Goal: Information Seeking & Learning: Learn about a topic

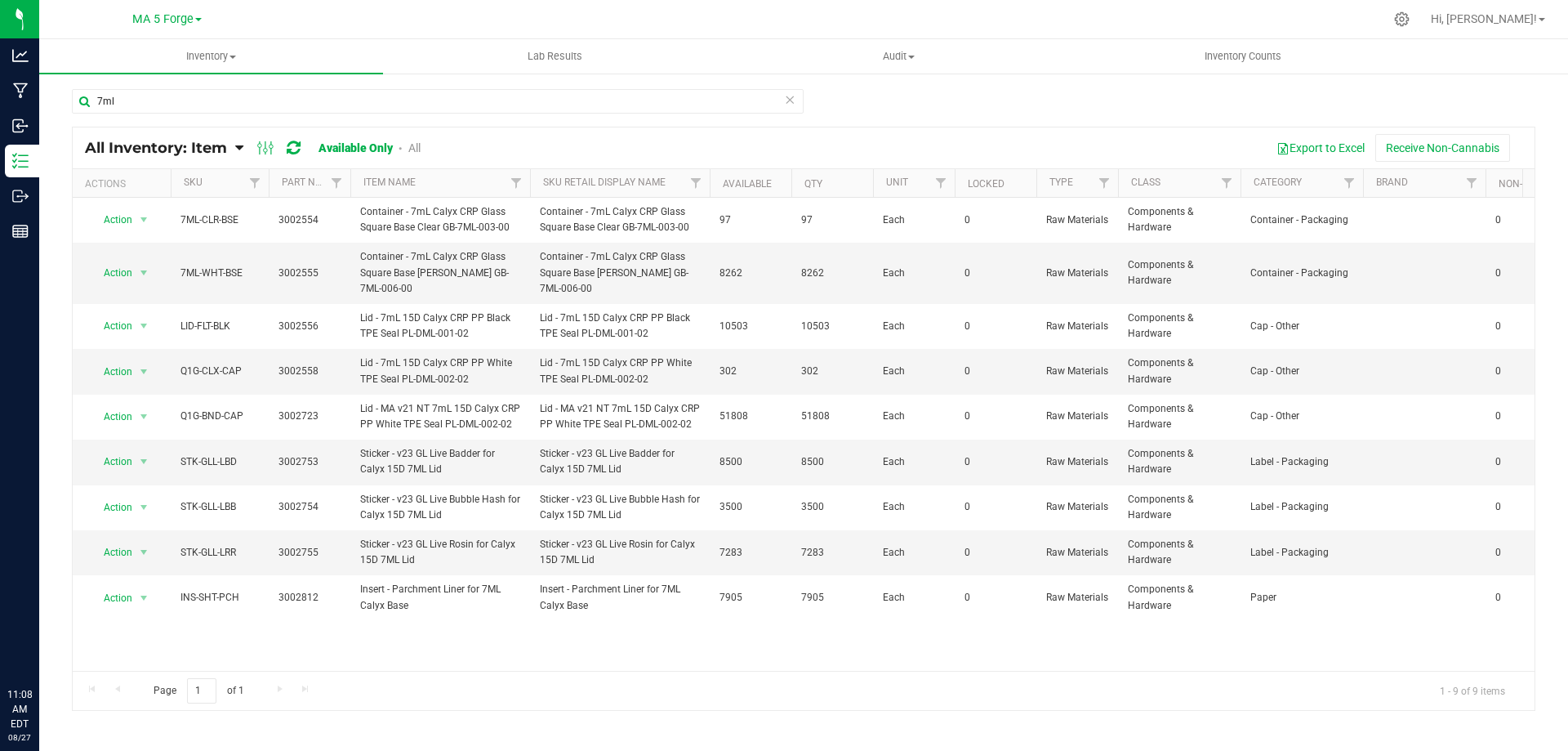
click at [411, 98] on input "7ml" at bounding box center [438, 101] width 732 height 25
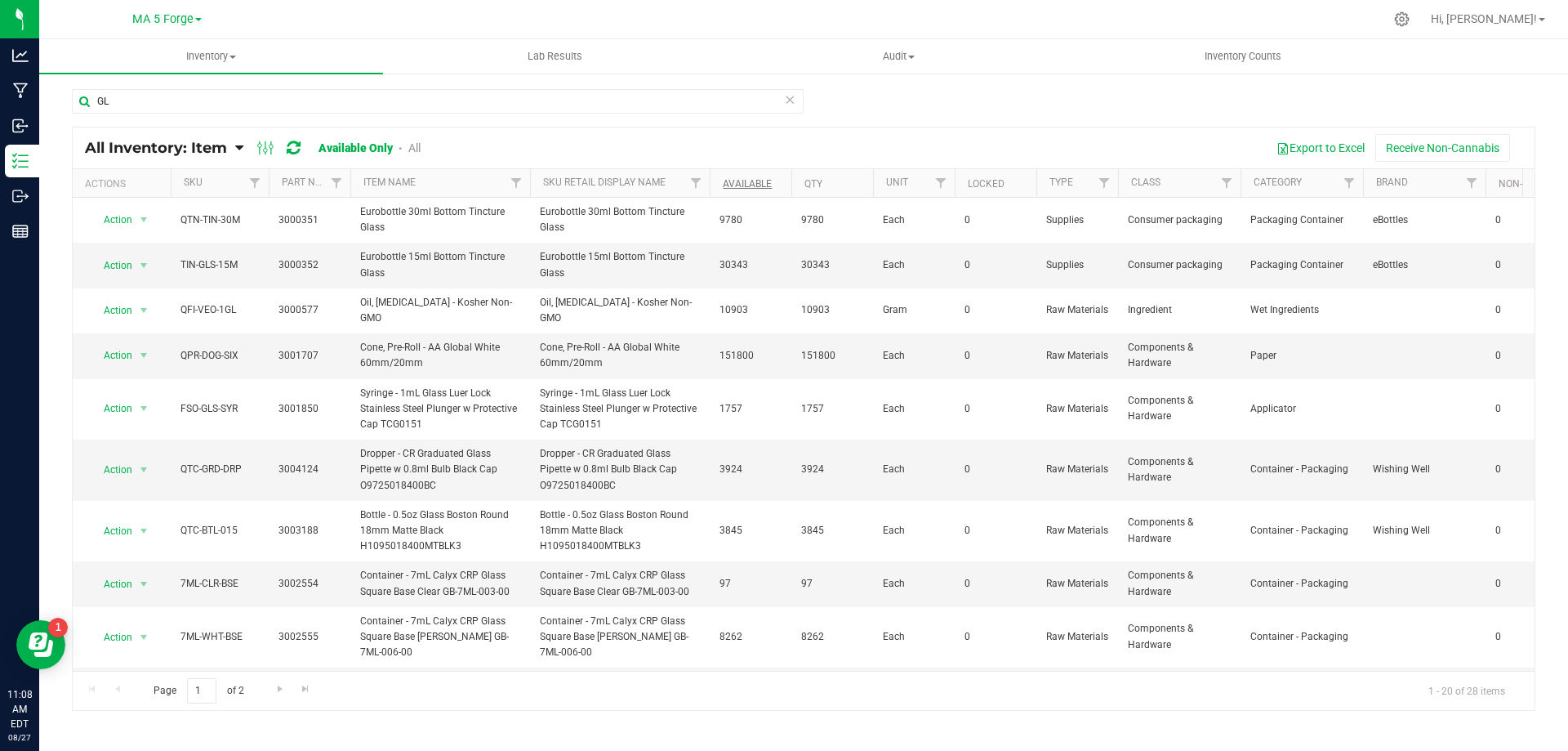
type input "GL"
click at [745, 184] on link "Available" at bounding box center [747, 184] width 49 height 11
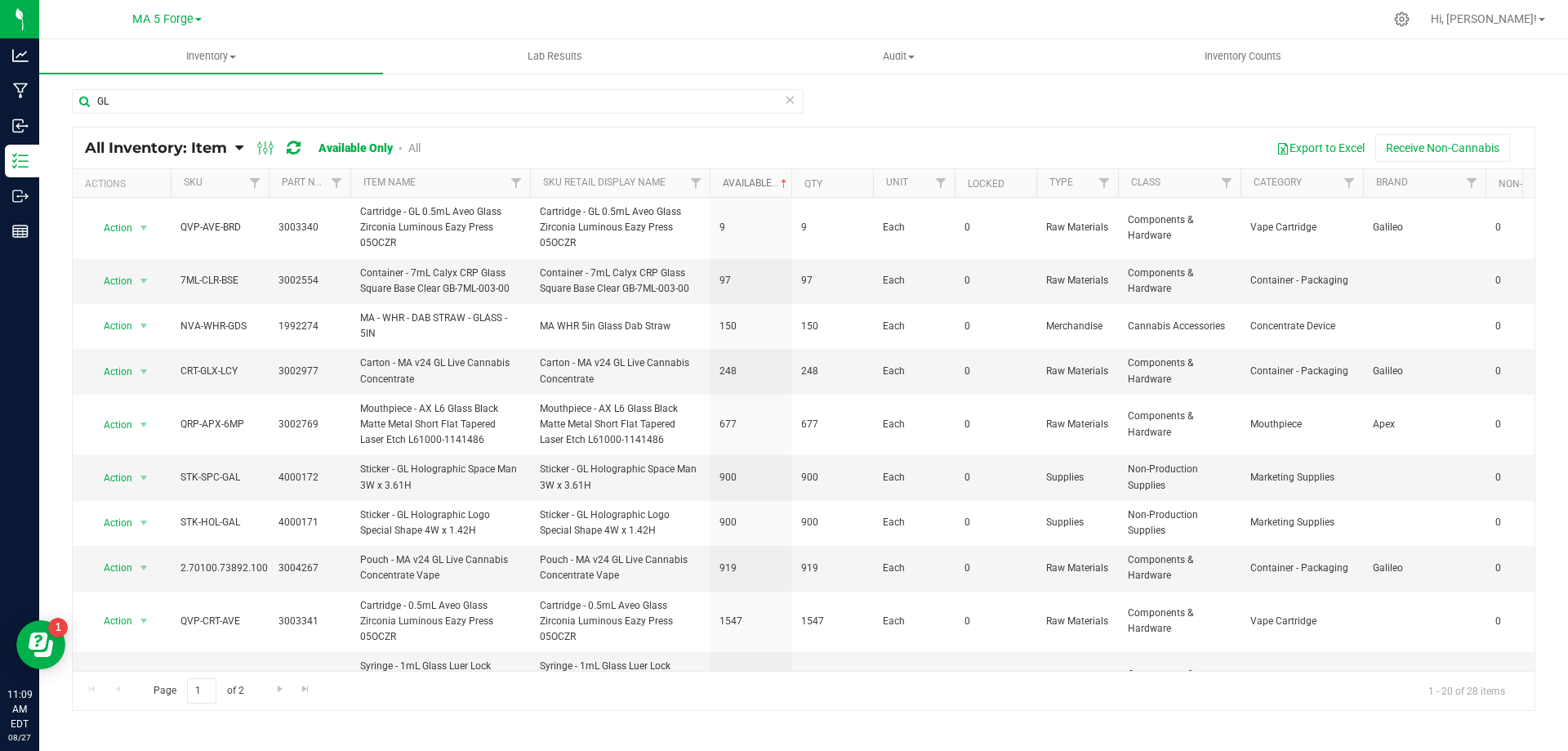
click at [756, 188] on link "Available" at bounding box center [757, 183] width 68 height 11
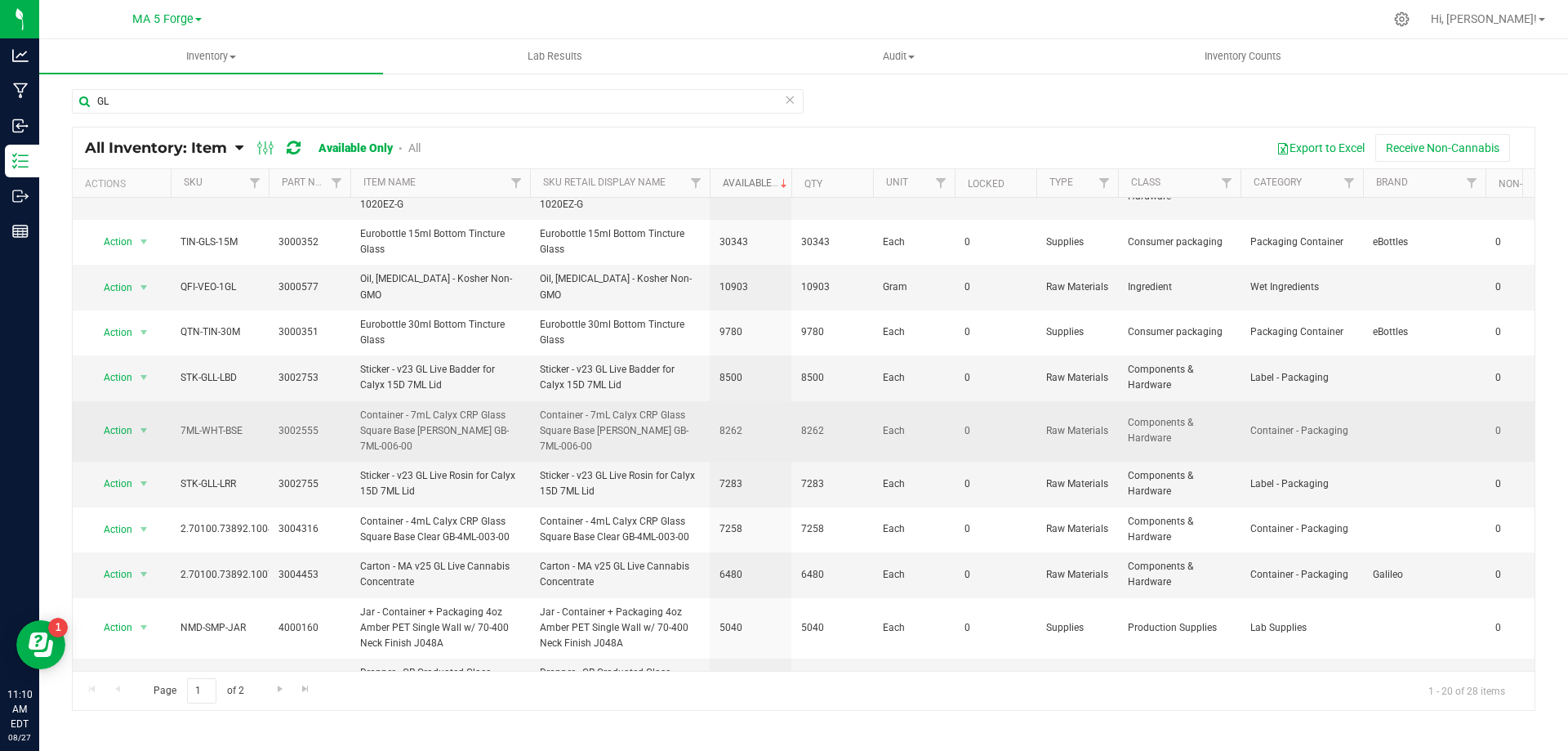
scroll to position [169, 0]
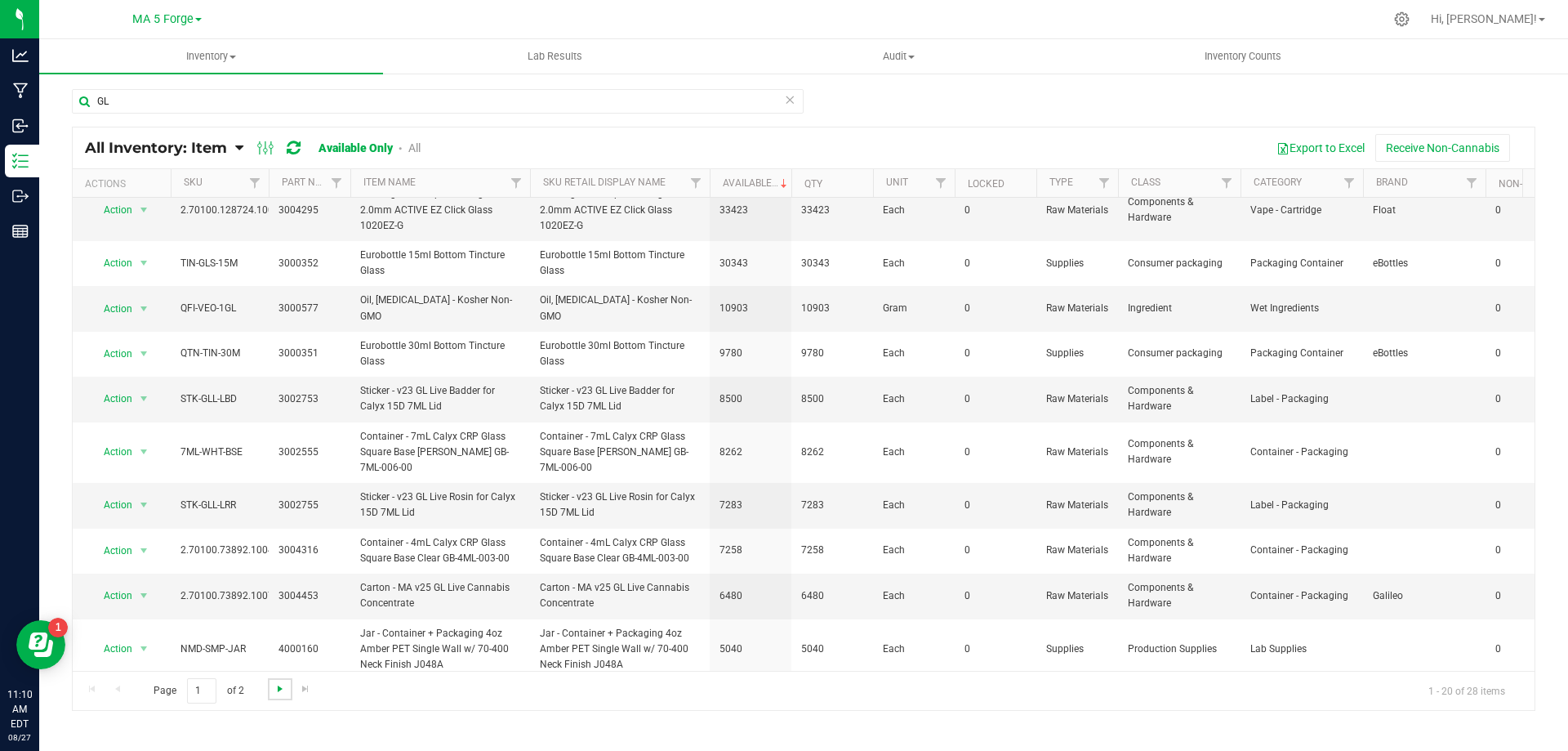
click at [281, 689] on span "Go to the next page" at bounding box center [280, 689] width 13 height 13
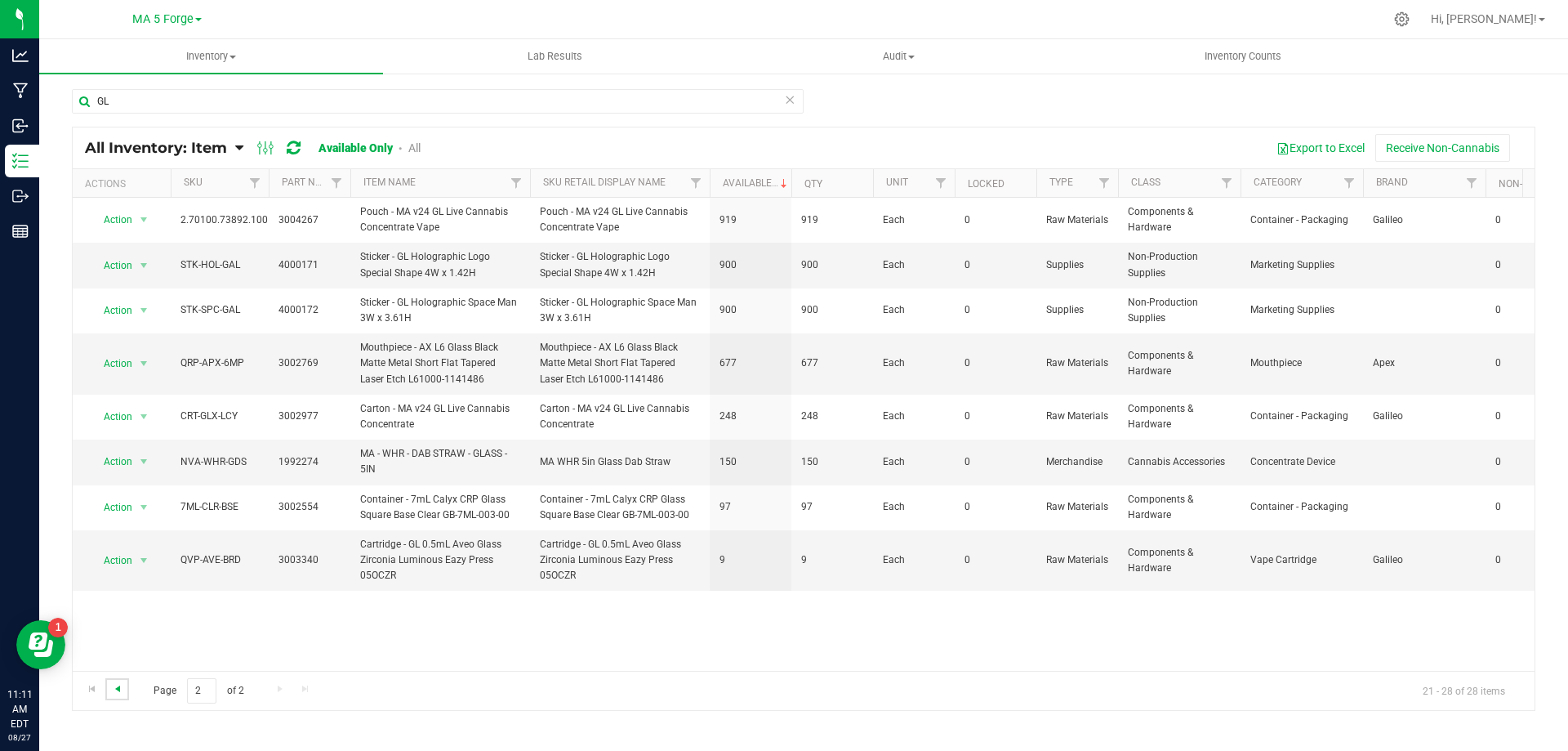
click at [120, 689] on span "Go to the previous page" at bounding box center [117, 689] width 13 height 13
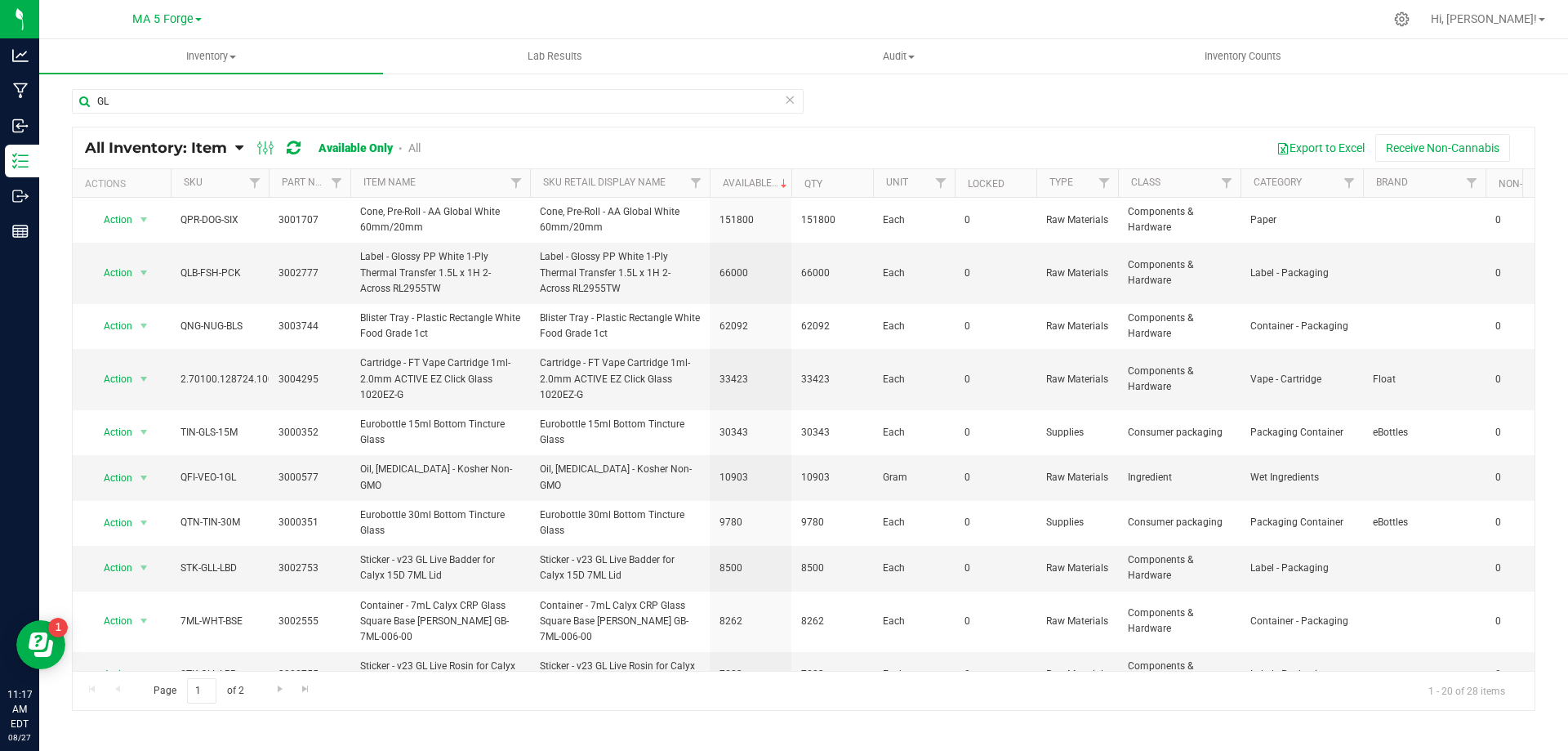
click at [1553, 76] on div "GL All Inventory: Item Item Summary Item (default) Item by Strain Item by Locat…" at bounding box center [803, 327] width 1529 height 511
